Goal: Use online tool/utility: Utilize a website feature to perform a specific function

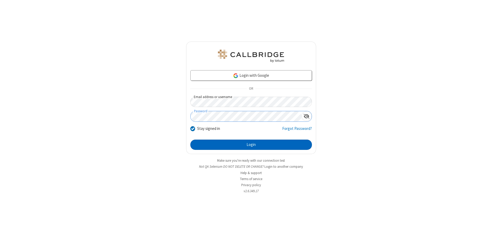
click at [251, 144] on button "Login" at bounding box center [250, 144] width 121 height 10
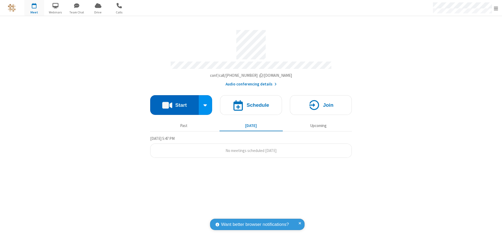
click at [174, 103] on button "Start" at bounding box center [174, 105] width 49 height 20
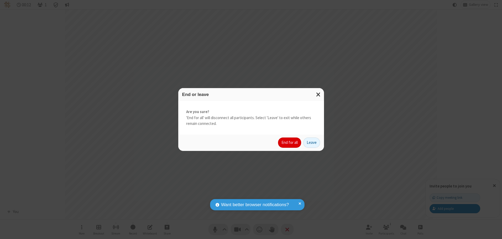
click at [290, 142] on button "End for all" at bounding box center [289, 142] width 23 height 10
